Goal: Check status: Check status

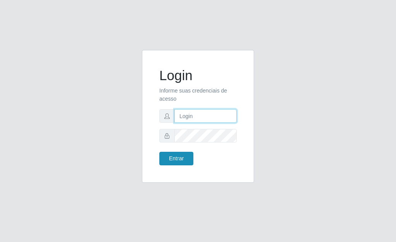
type input "[PERSON_NAME]"
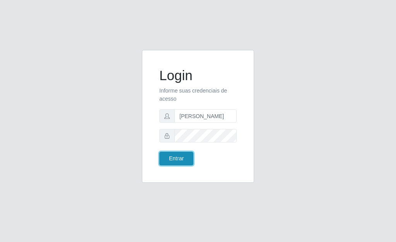
click at [176, 160] on button "Entrar" at bounding box center [176, 158] width 34 height 14
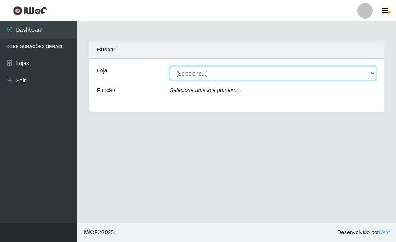
click at [374, 71] on select "[Selecione...] Bemais Supermercados - [GEOGRAPHIC_DATA]" at bounding box center [273, 73] width 206 height 14
select select "249"
click at [170, 66] on select "[Selecione...] Bemais Supermercados - [GEOGRAPHIC_DATA]" at bounding box center [273, 73] width 206 height 14
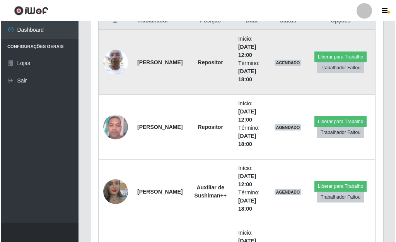
scroll to position [309, 0]
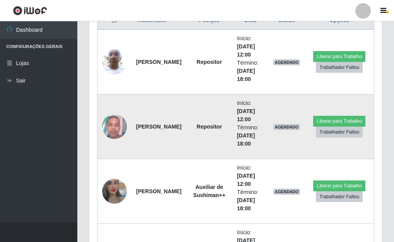
click at [106, 125] on img at bounding box center [114, 126] width 25 height 33
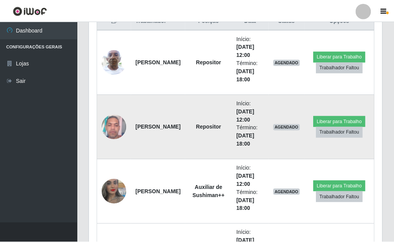
scroll to position [160, 288]
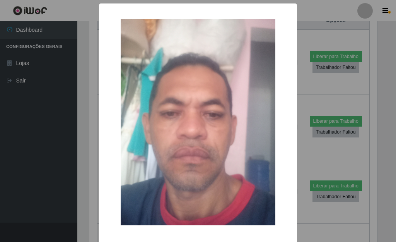
click at [303, 149] on div "× OK Cancel" at bounding box center [198, 121] width 396 height 242
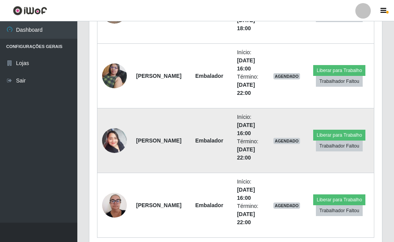
scroll to position [521, 0]
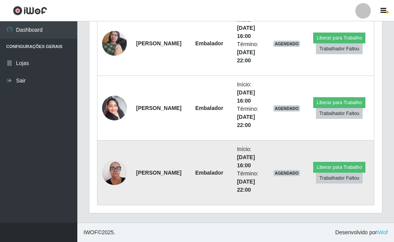
click at [111, 172] on img at bounding box center [114, 172] width 25 height 33
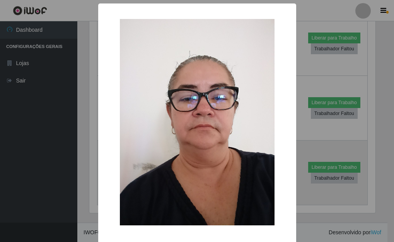
scroll to position [160, 288]
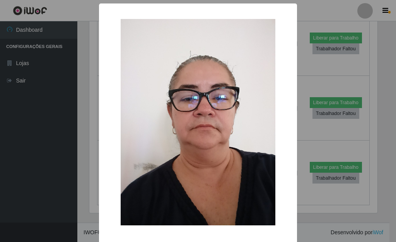
click at [304, 141] on div "× OK Cancel" at bounding box center [198, 121] width 396 height 242
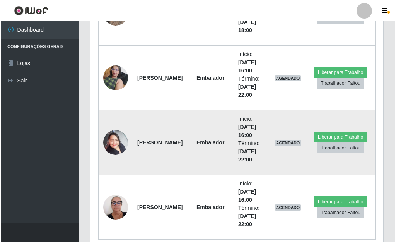
scroll to position [521, 0]
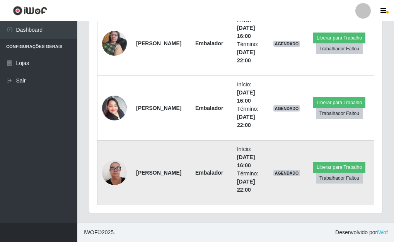
click at [119, 167] on img at bounding box center [114, 172] width 25 height 33
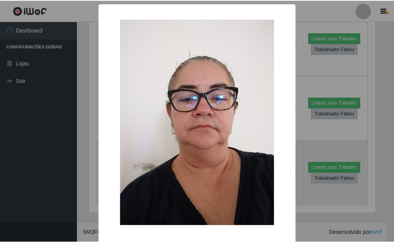
scroll to position [160, 288]
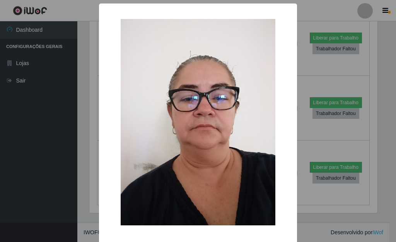
click at [290, 143] on div "× OK Cancel" at bounding box center [198, 136] width 198 height 267
drag, startPoint x: 309, startPoint y: 140, endPoint x: 301, endPoint y: 134, distance: 10.5
click at [309, 140] on div "× OK Cancel" at bounding box center [198, 121] width 396 height 242
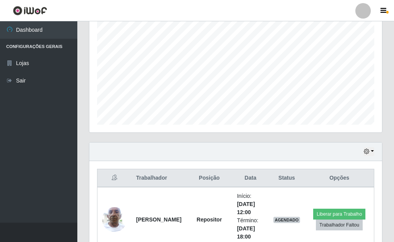
scroll to position [135, 0]
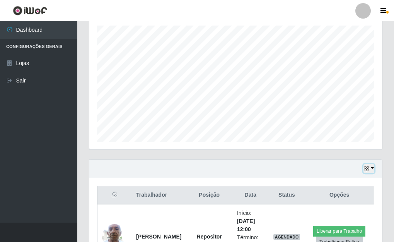
click at [372, 169] on button "button" at bounding box center [368, 168] width 11 height 9
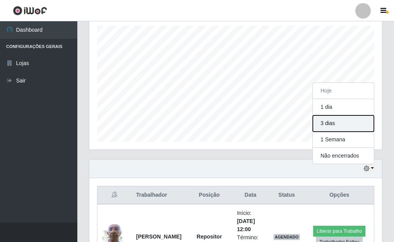
click at [329, 125] on button "3 dias" at bounding box center [343, 123] width 61 height 16
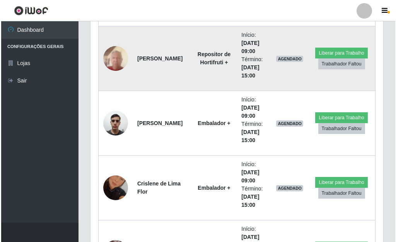
scroll to position [715, 0]
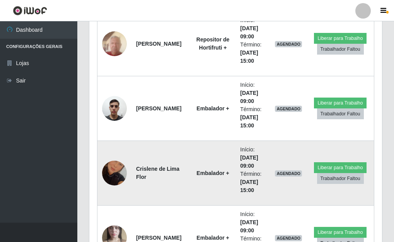
click at [114, 172] on img at bounding box center [114, 173] width 25 height 44
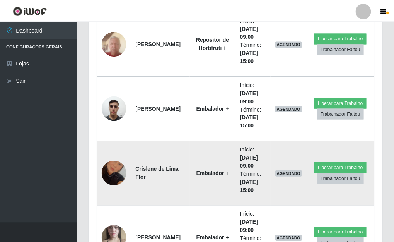
scroll to position [160, 288]
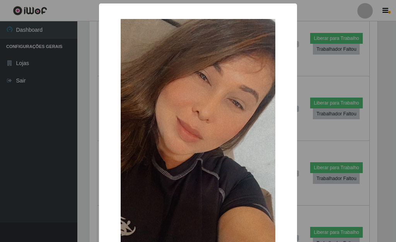
click at [307, 133] on div "× OK Cancel" at bounding box center [198, 121] width 396 height 242
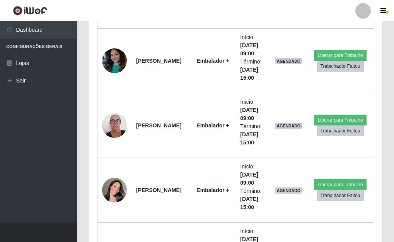
scroll to position [2222, 0]
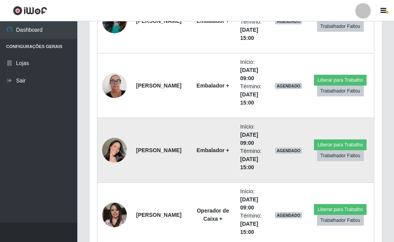
click at [107, 150] on img at bounding box center [114, 150] width 25 height 44
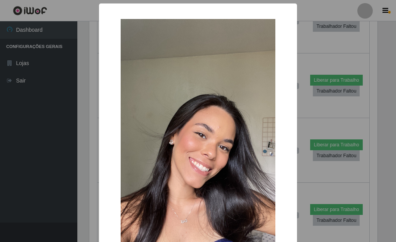
click at [300, 122] on div "× OK Cancel" at bounding box center [198, 121] width 396 height 242
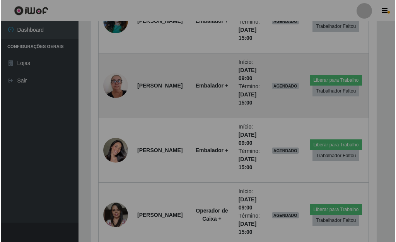
scroll to position [160, 293]
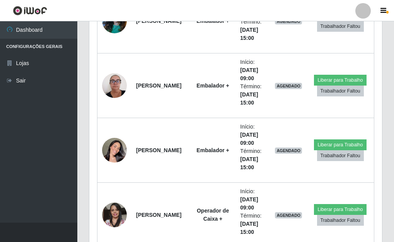
drag, startPoint x: 386, startPoint y: 104, endPoint x: 392, endPoint y: 103, distance: 6.2
click at [386, 103] on div "Hoje 1 dia 3 dias 1 Semana Não encerrados Trabalhador Posição Data Status Opçõe…" at bounding box center [235, 72] width 305 height 4000
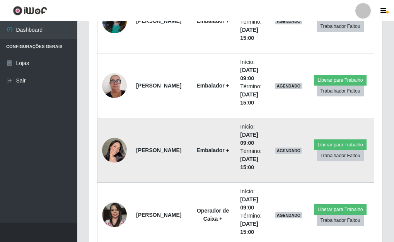
click at [111, 151] on img at bounding box center [114, 150] width 25 height 44
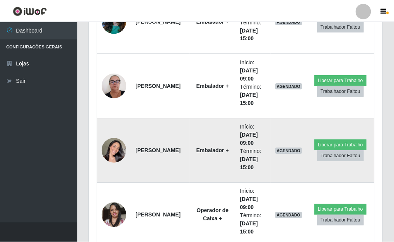
scroll to position [160, 288]
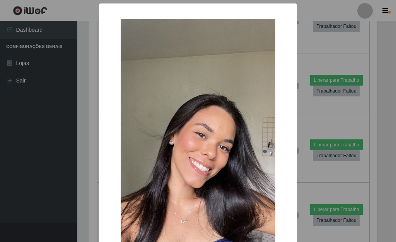
click at [308, 120] on div "× OK Cancel" at bounding box center [198, 121] width 396 height 242
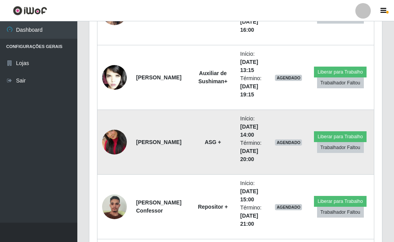
scroll to position [2686, 0]
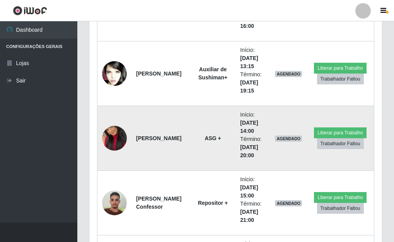
click at [123, 136] on img at bounding box center [114, 138] width 25 height 44
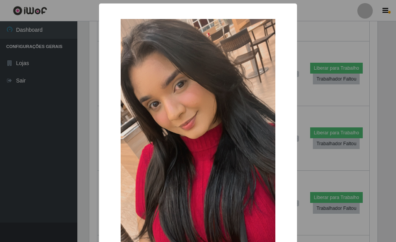
click at [303, 184] on div "× OK Cancel" at bounding box center [198, 121] width 396 height 242
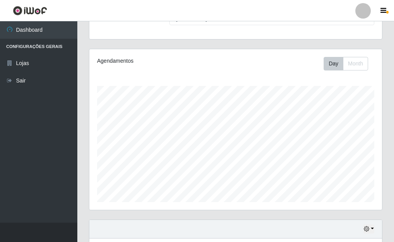
scroll to position [155, 0]
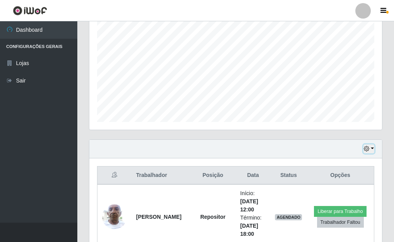
click at [369, 147] on icon "button" at bounding box center [366, 148] width 5 height 5
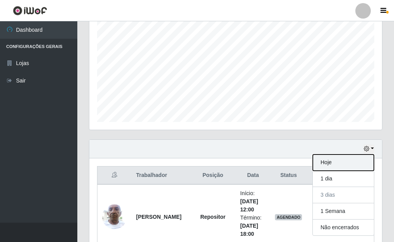
click at [323, 161] on button "Hoje" at bounding box center [343, 162] width 61 height 16
